Goal: Find specific page/section: Find specific page/section

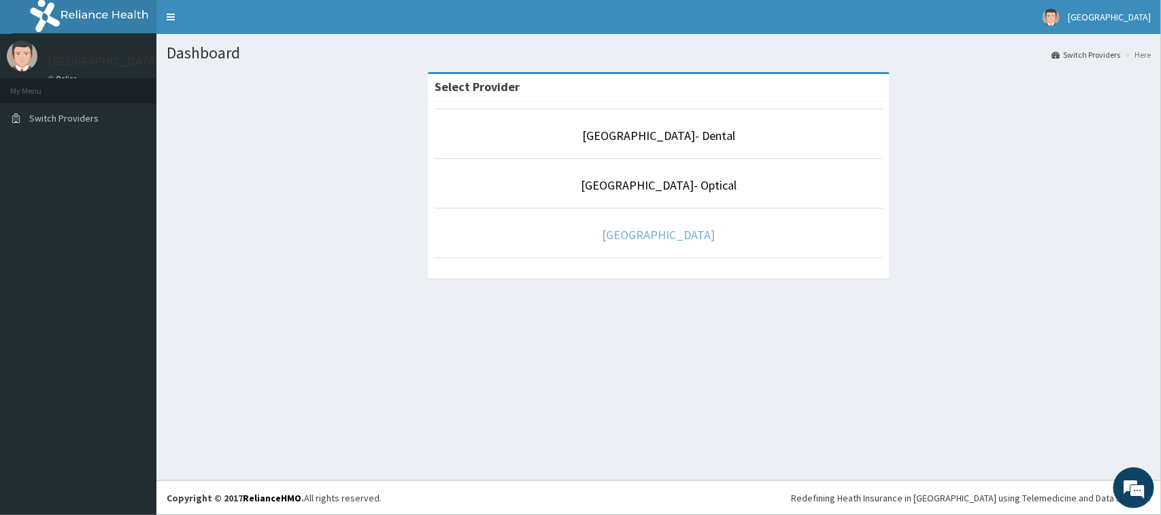
click at [672, 242] on link "[GEOGRAPHIC_DATA]" at bounding box center [658, 235] width 113 height 16
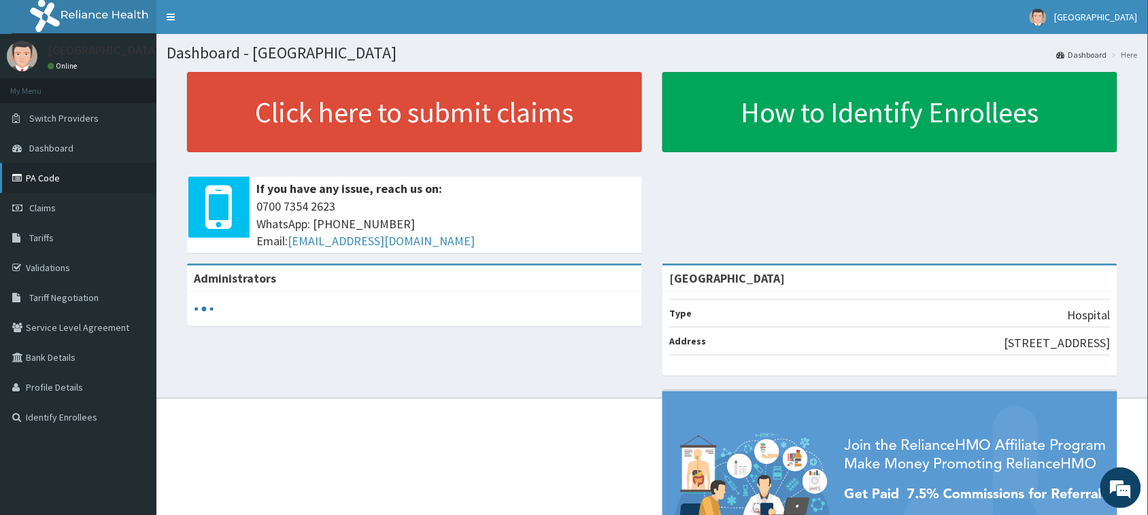
click at [58, 177] on link "PA Code" at bounding box center [78, 178] width 156 height 30
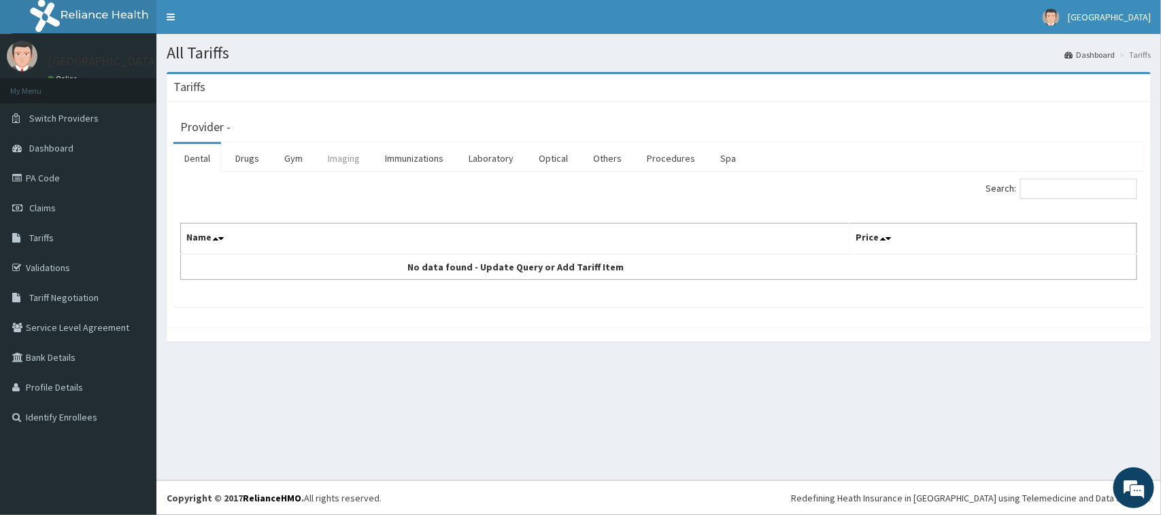
click at [339, 158] on link "Imaging" at bounding box center [344, 158] width 54 height 29
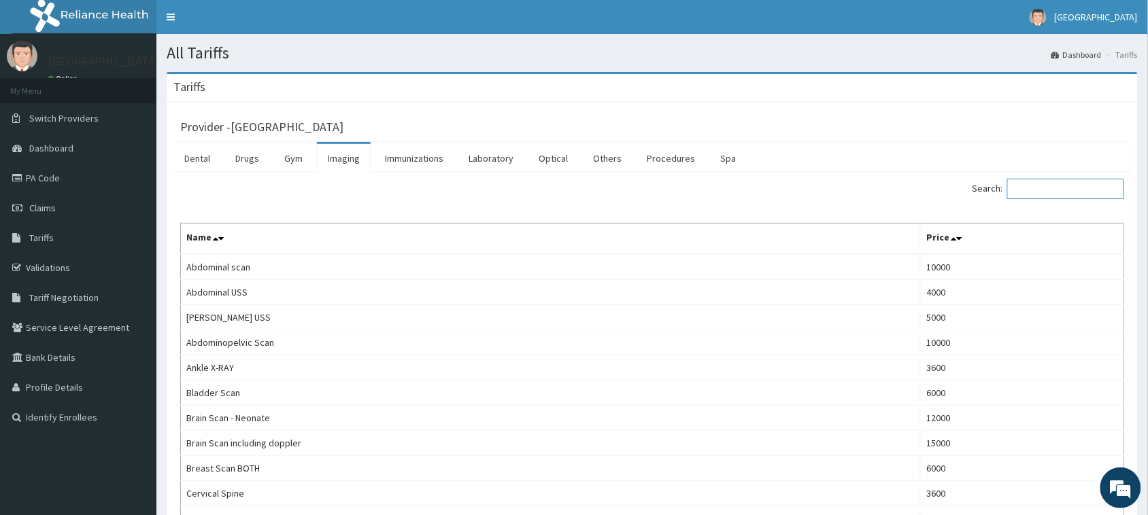
click at [1073, 194] on input "Search:" at bounding box center [1065, 189] width 117 height 20
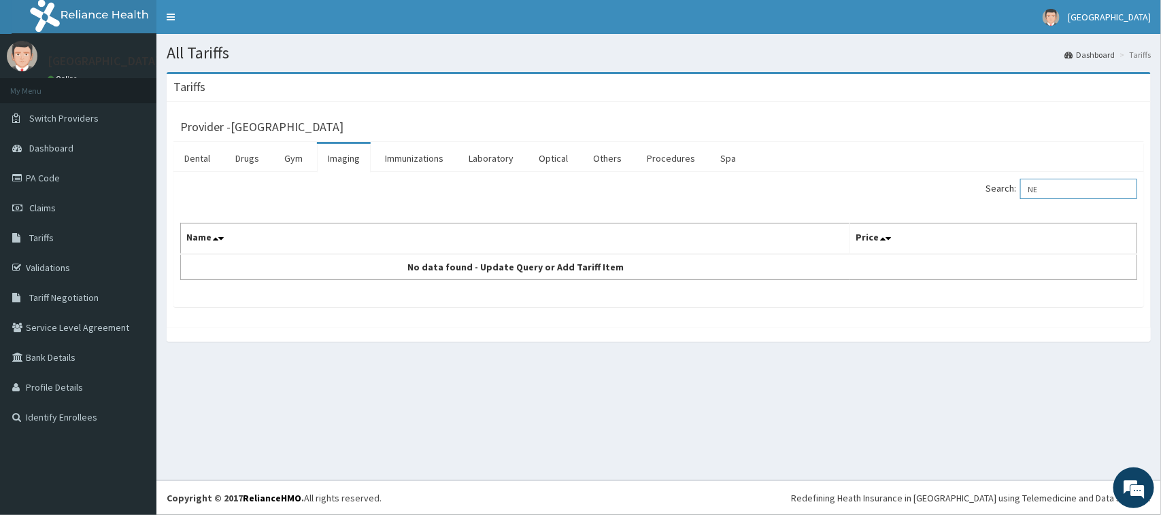
type input "N"
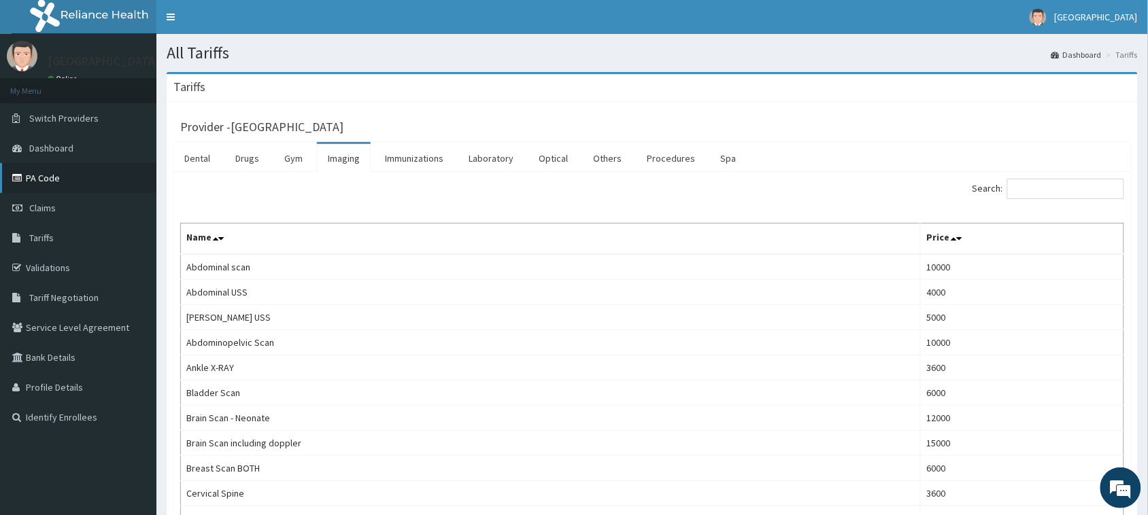
click at [46, 175] on link "PA Code" at bounding box center [78, 178] width 156 height 30
